Goal: Book appointment/travel/reservation

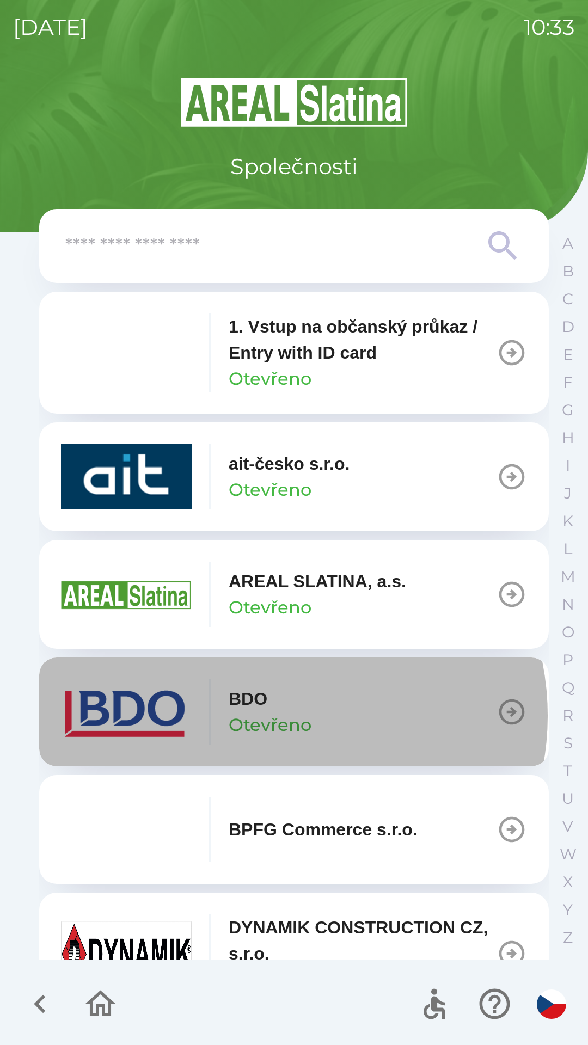
click at [275, 716] on p "Otevřeno" at bounding box center [270, 725] width 83 height 26
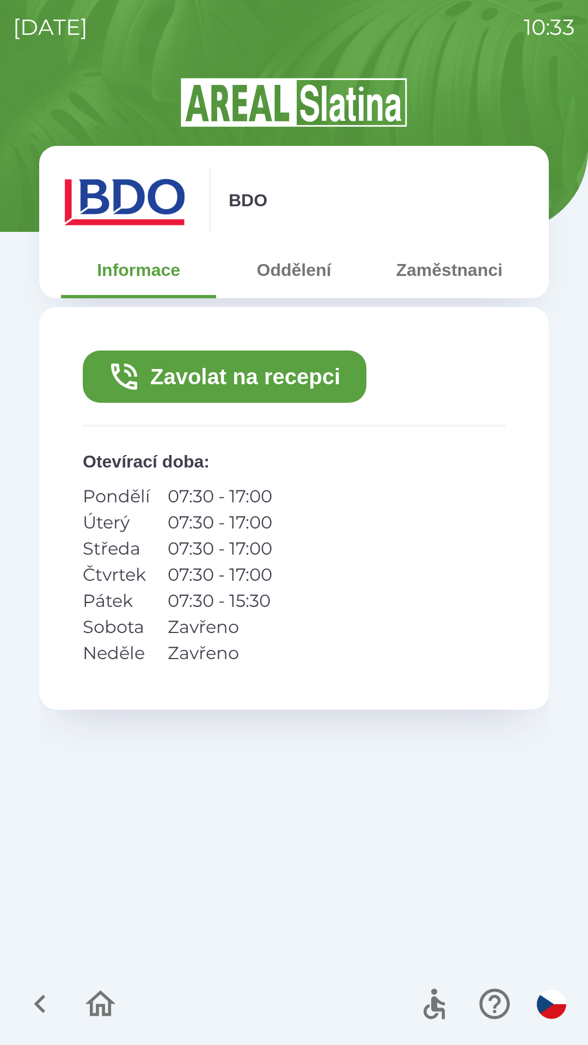
click at [276, 377] on button "Zavolat na recepci" at bounding box center [225, 376] width 284 height 52
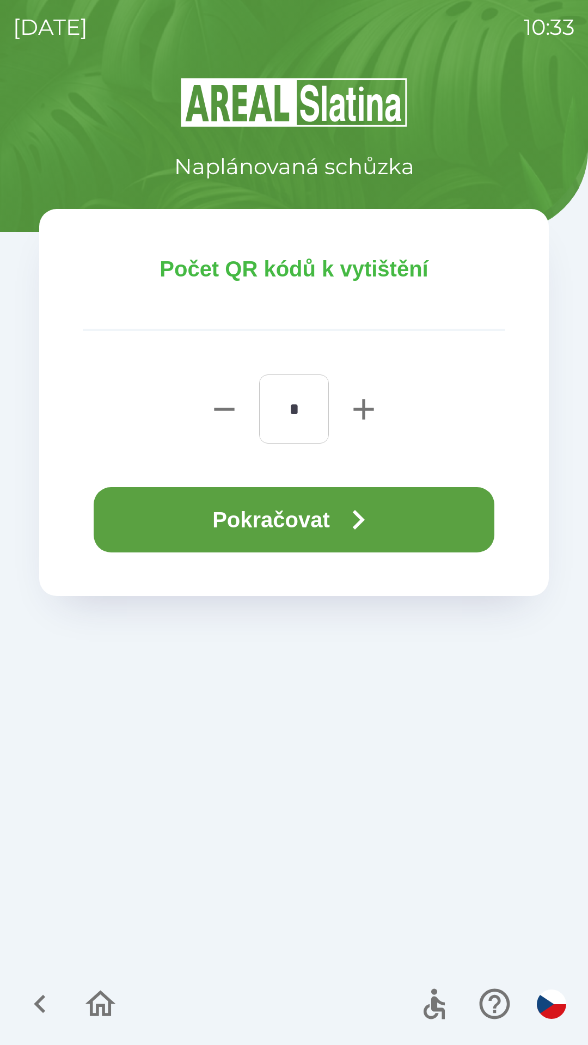
click at [305, 518] on button "Pokračovat" at bounding box center [294, 519] width 401 height 65
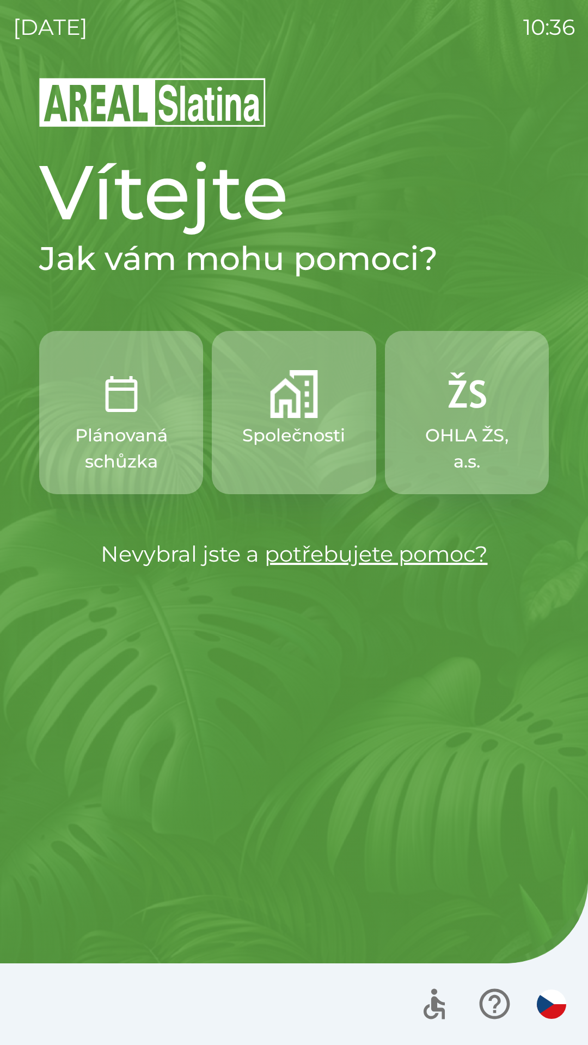
click at [290, 423] on p "Společnosti" at bounding box center [293, 435] width 103 height 26
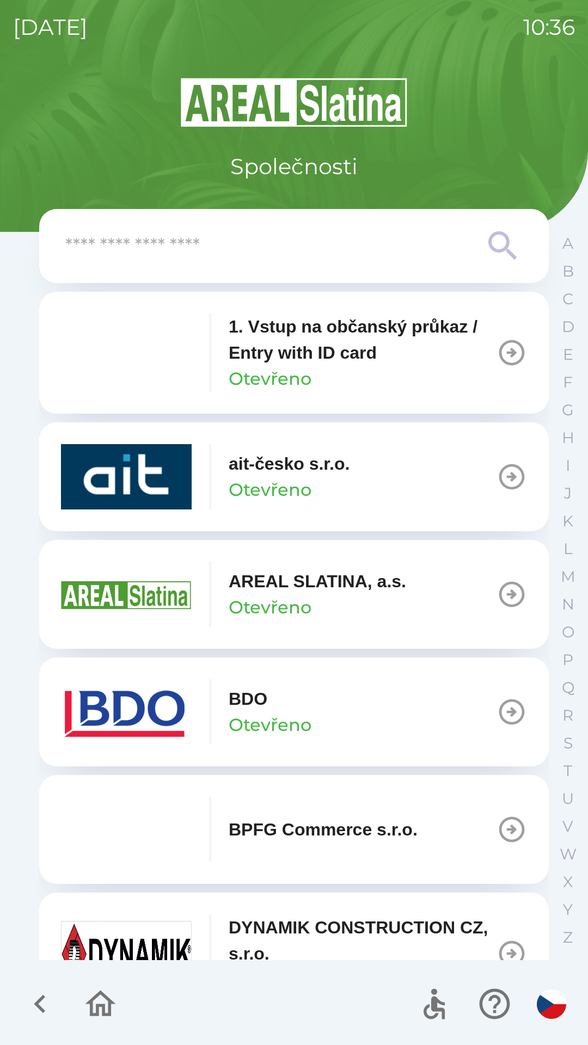
click at [328, 589] on p "AREAL SLATINA, a.s." at bounding box center [317, 581] width 177 height 26
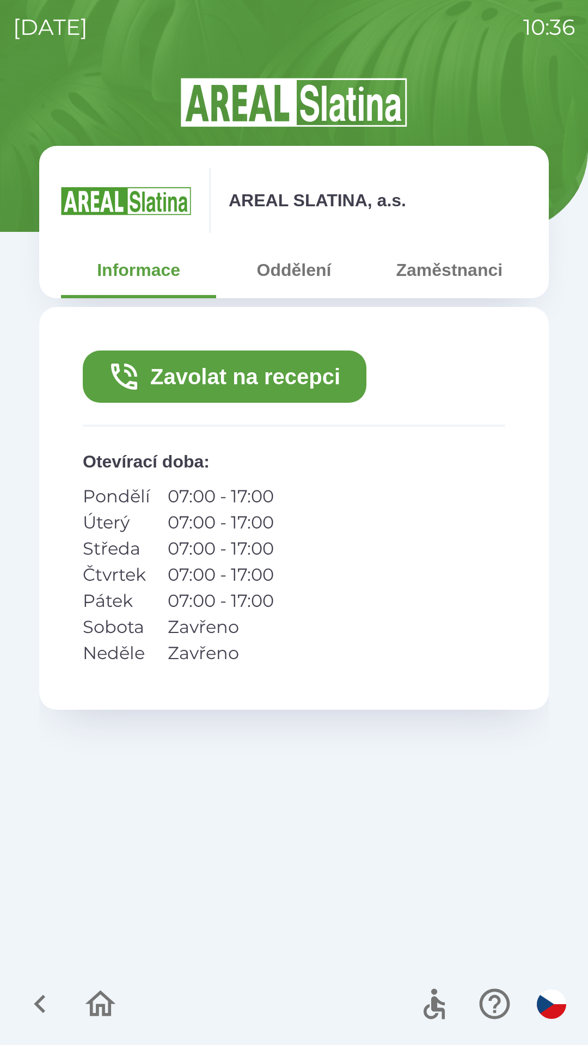
click at [320, 375] on button "Zavolat na recepci" at bounding box center [225, 376] width 284 height 52
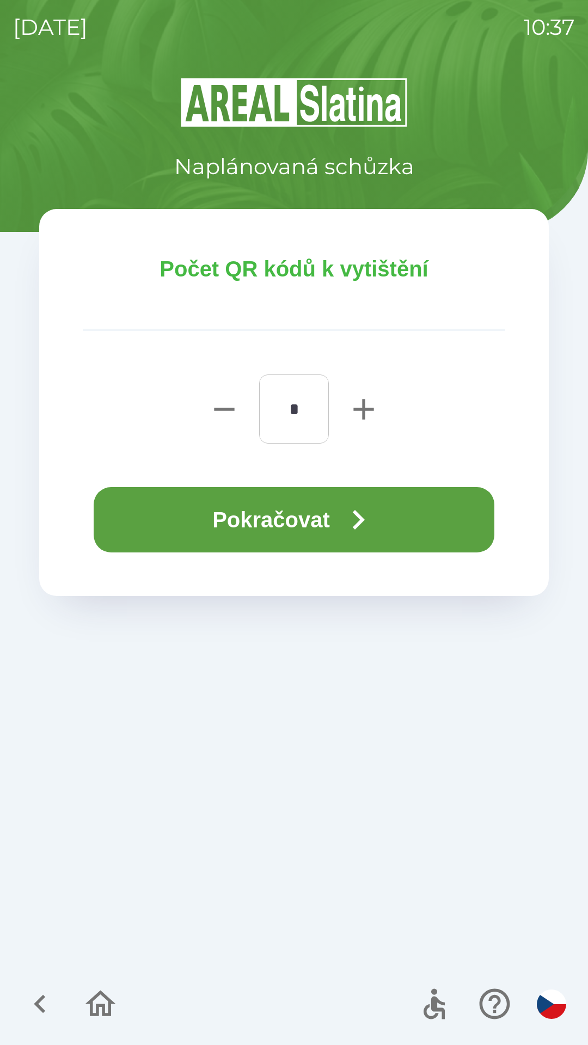
click at [362, 418] on icon "button" at bounding box center [363, 409] width 20 height 20
type input "*"
click at [376, 519] on icon "button" at bounding box center [358, 519] width 39 height 39
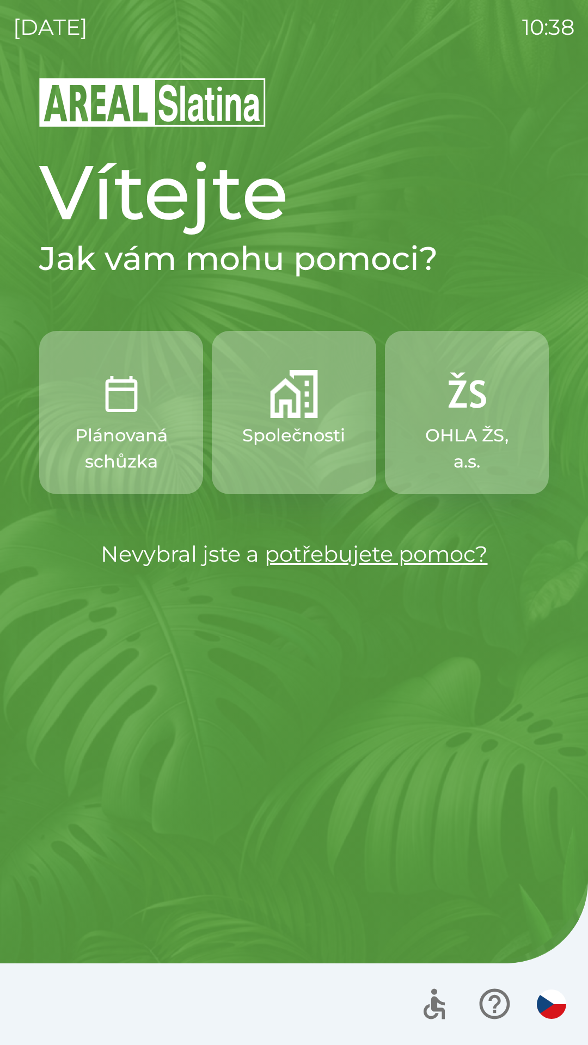
click at [364, 632] on div "Vítejte Jak vám mohu pomoci? Plánovaná schůzka Společnosti OHLA ŽS, a.s. Nevybr…" at bounding box center [294, 560] width 562 height 969
click at [310, 425] on p "Společnosti" at bounding box center [293, 435] width 103 height 26
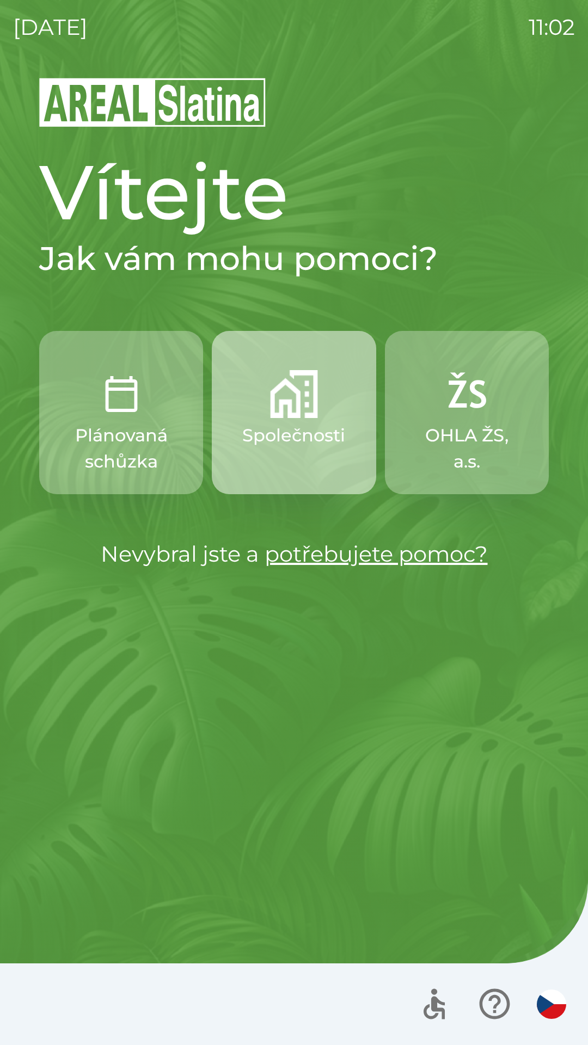
click at [309, 422] on button "Společnosti" at bounding box center [294, 412] width 164 height 163
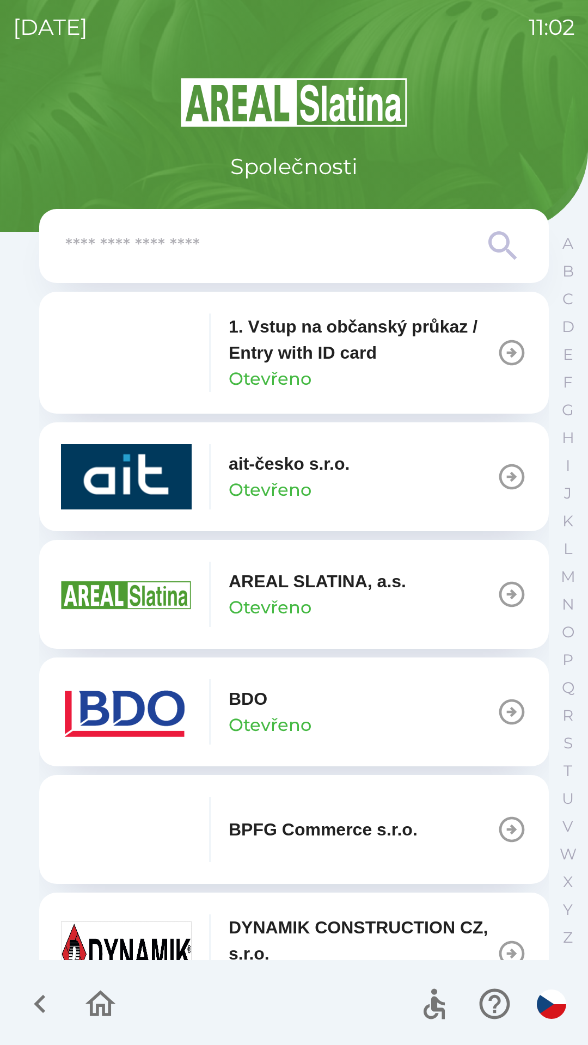
click at [283, 726] on p "Otevřeno" at bounding box center [270, 725] width 83 height 26
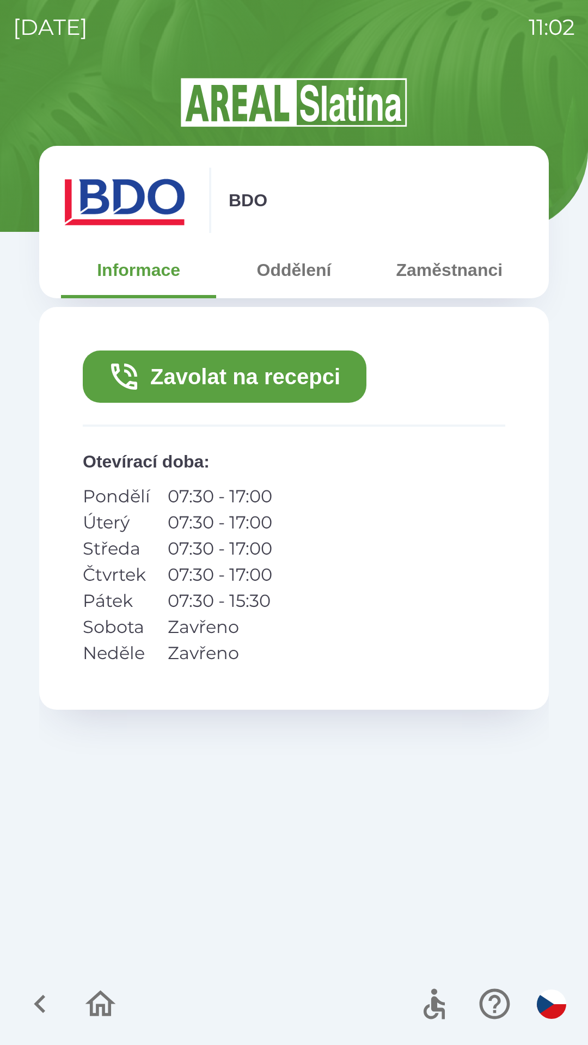
click at [255, 371] on button "Zavolat na recepci" at bounding box center [225, 376] width 284 height 52
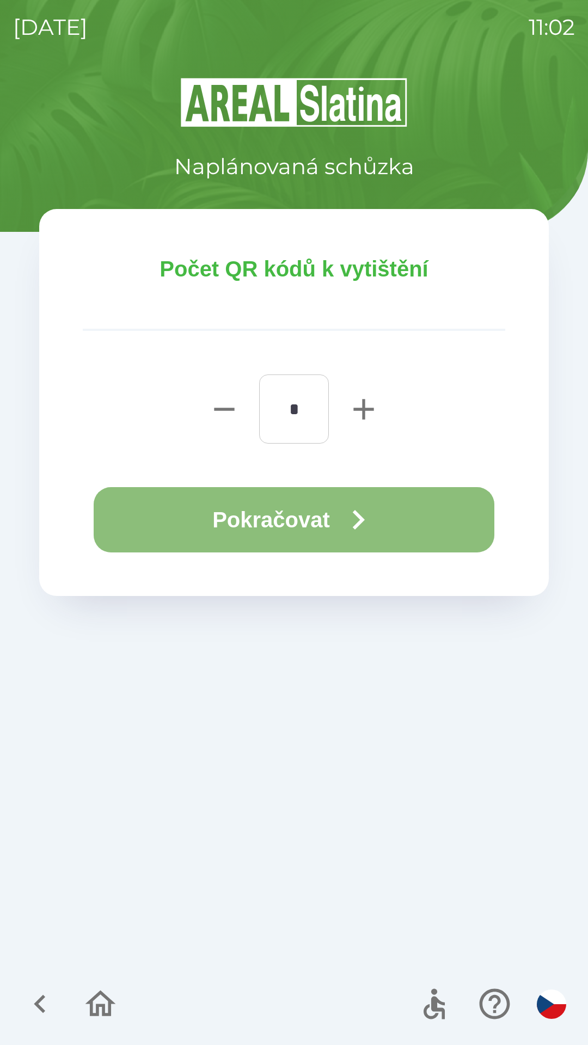
click at [288, 516] on button "Pokračovat" at bounding box center [294, 519] width 401 height 65
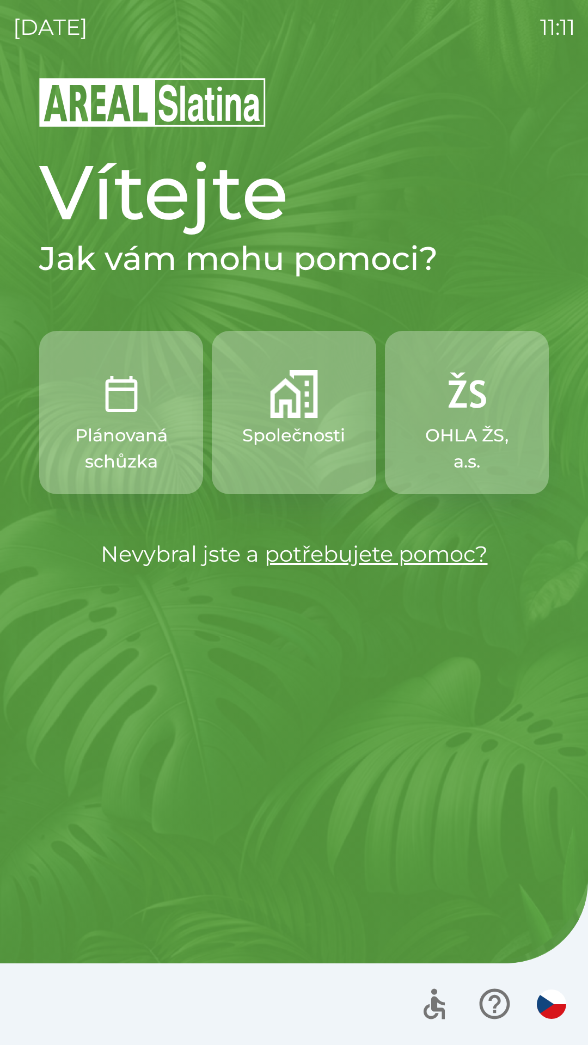
click at [130, 437] on p "Plánovaná schůzka" at bounding box center [121, 448] width 112 height 52
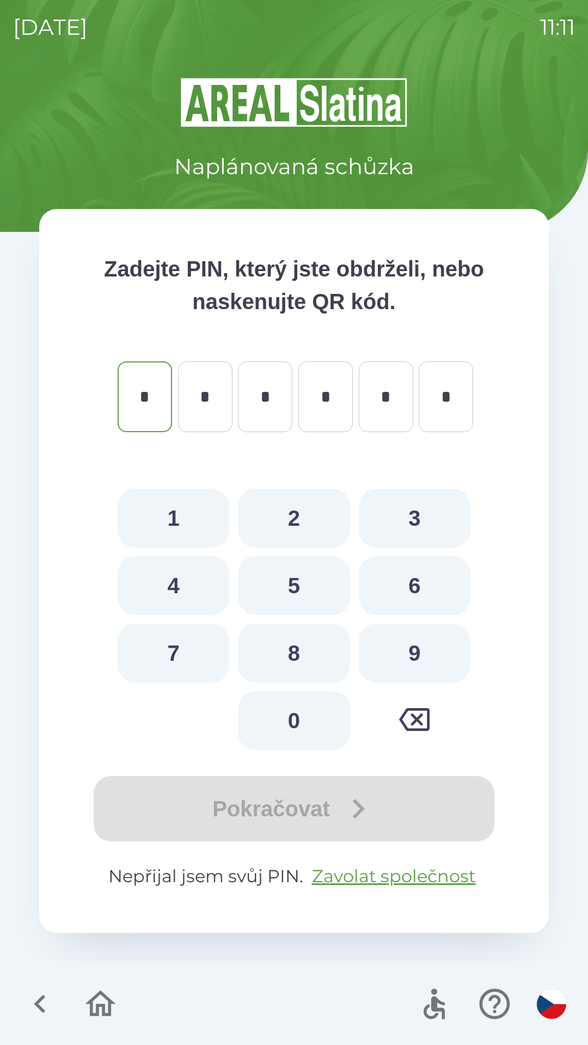
click at [44, 1001] on icon "button" at bounding box center [40, 1004] width 36 height 36
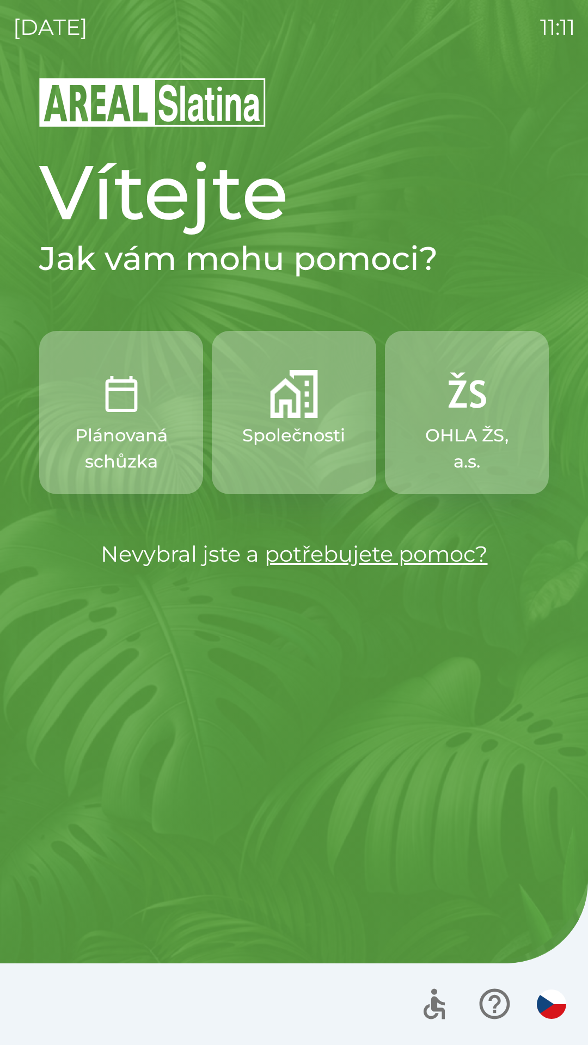
click at [462, 447] on p "OHLA ŽS, a.s." at bounding box center [467, 448] width 112 height 52
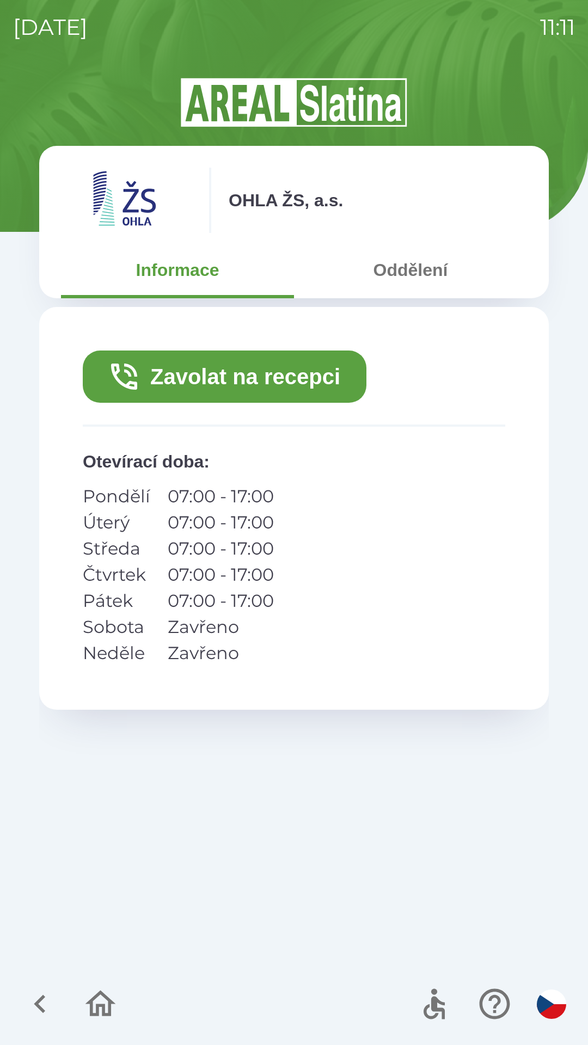
click at [234, 388] on button "Zavolat na recepci" at bounding box center [225, 376] width 284 height 52
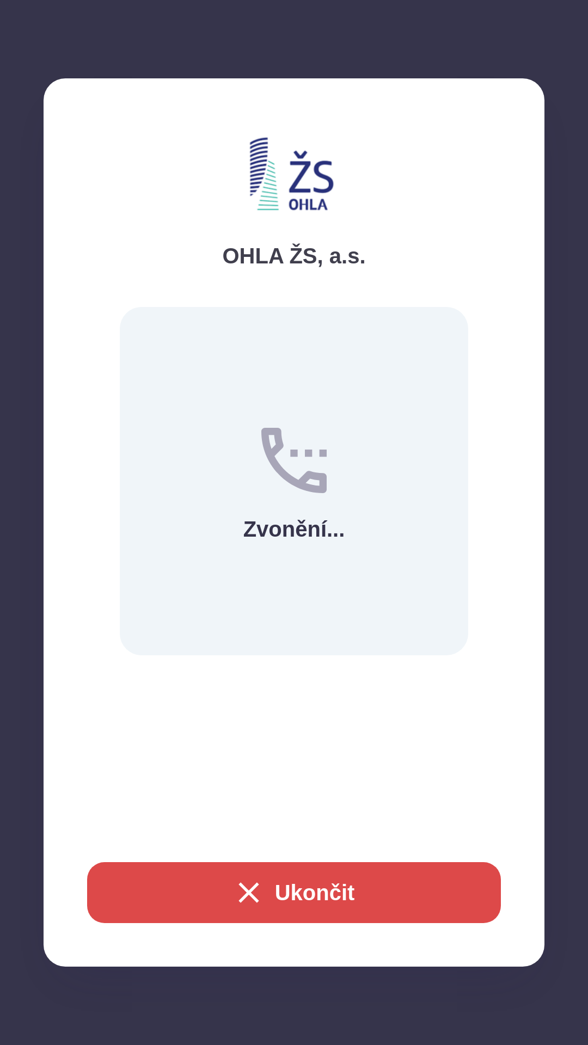
click at [389, 891] on button "Ukončit" at bounding box center [294, 892] width 414 height 61
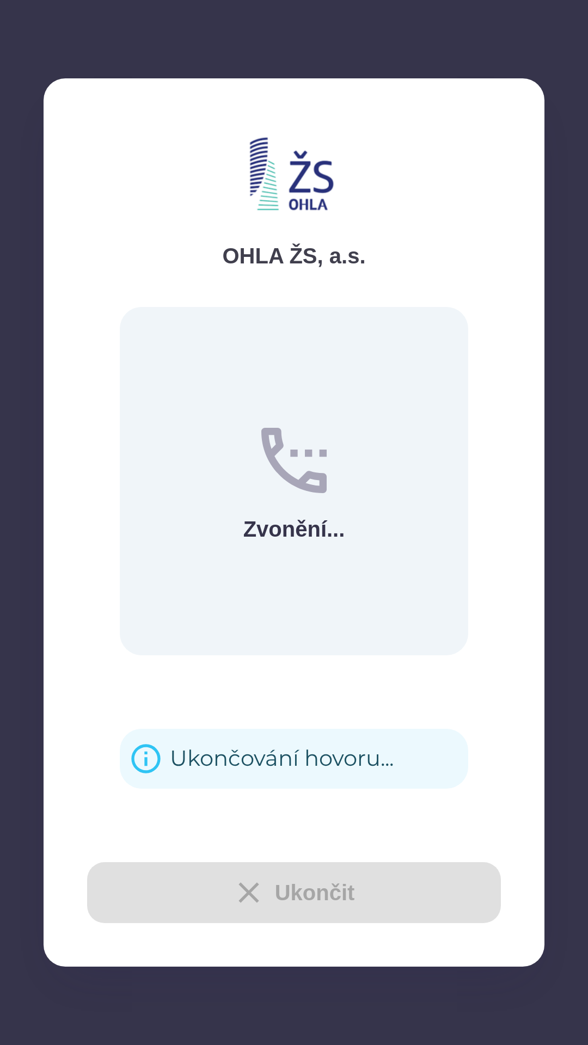
click at [387, 900] on div "Ukončit" at bounding box center [294, 892] width 414 height 61
